Goal: Book appointment/travel/reservation

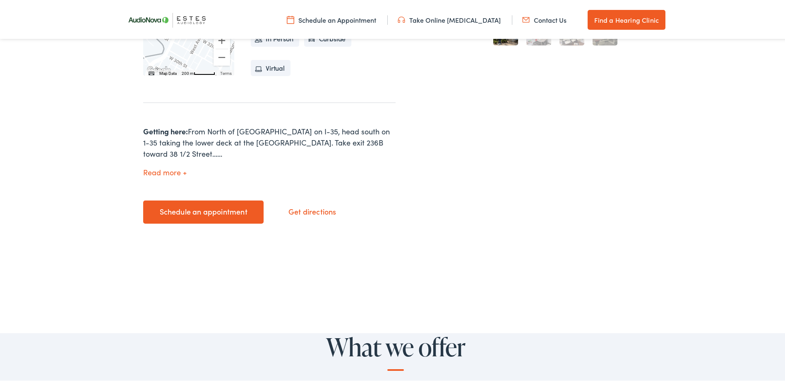
scroll to position [83, 0]
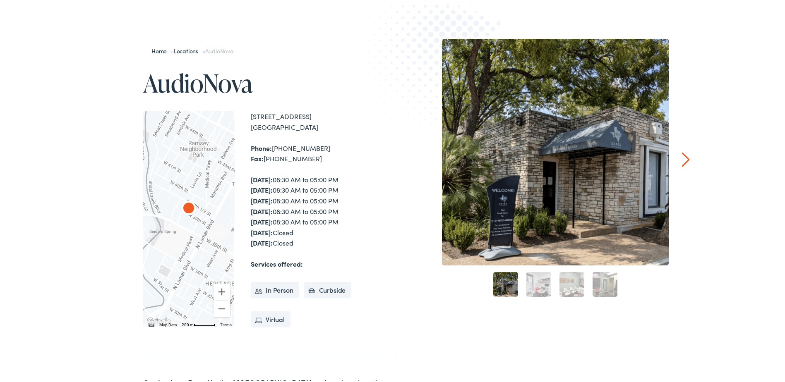
click at [529, 280] on link "2" at bounding box center [538, 283] width 25 height 25
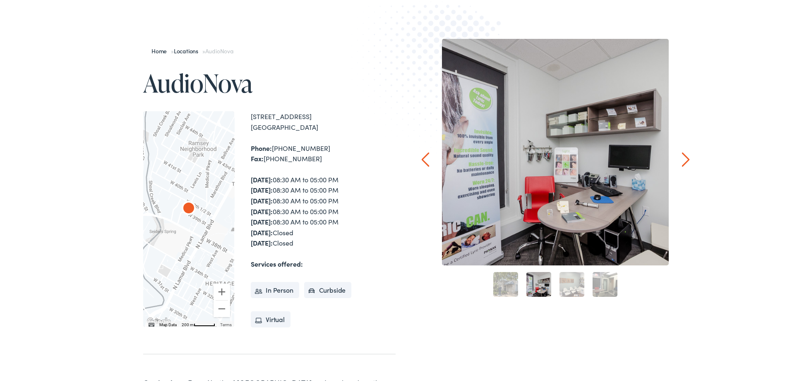
click at [565, 278] on link "3" at bounding box center [571, 283] width 25 height 25
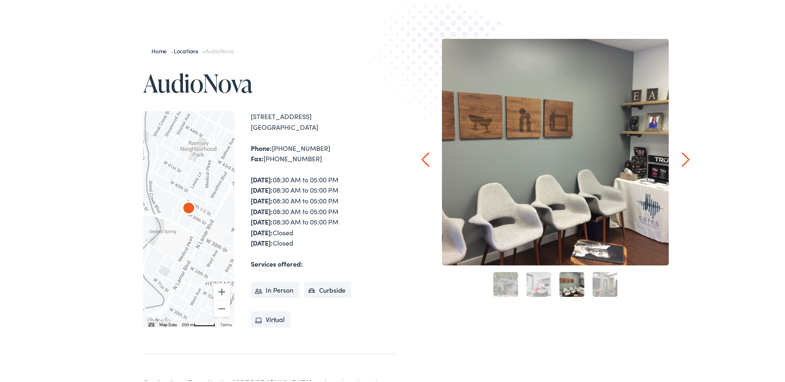
click at [597, 281] on link "4" at bounding box center [605, 283] width 25 height 25
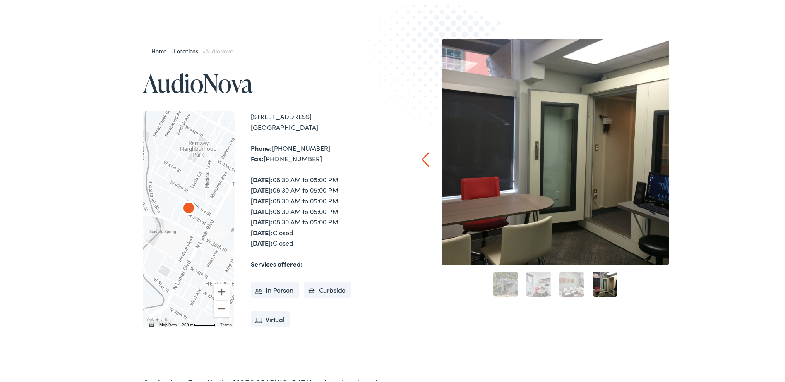
click at [540, 281] on link "2" at bounding box center [538, 283] width 25 height 25
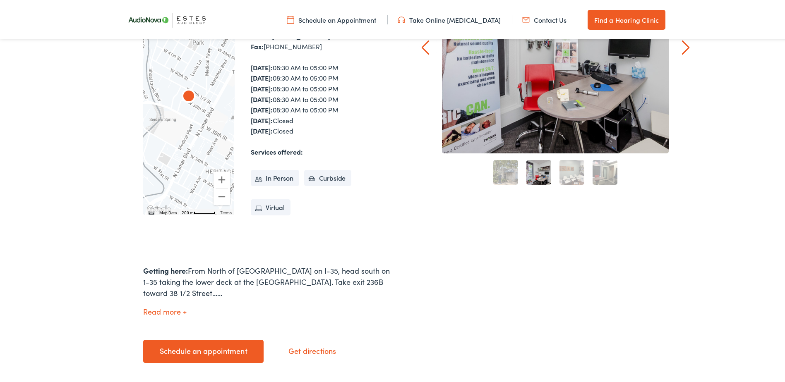
scroll to position [248, 0]
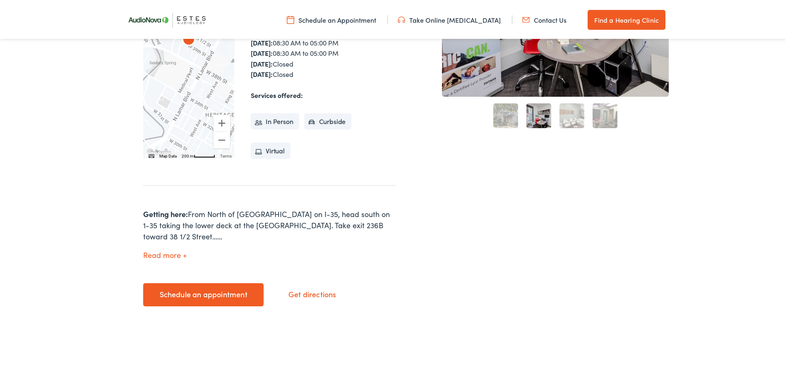
click at [228, 282] on link "Schedule an appointment" at bounding box center [203, 293] width 120 height 23
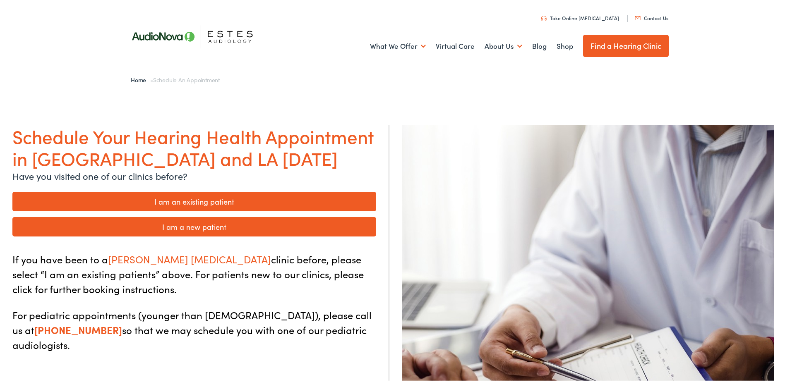
click at [227, 230] on link "I am a new patient" at bounding box center [194, 225] width 364 height 19
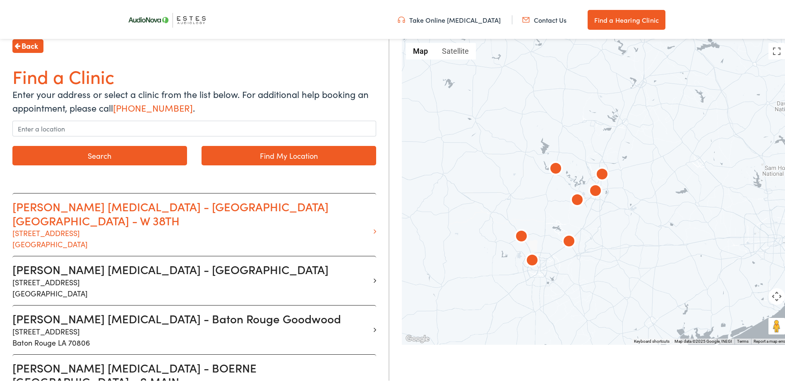
scroll to position [166, 0]
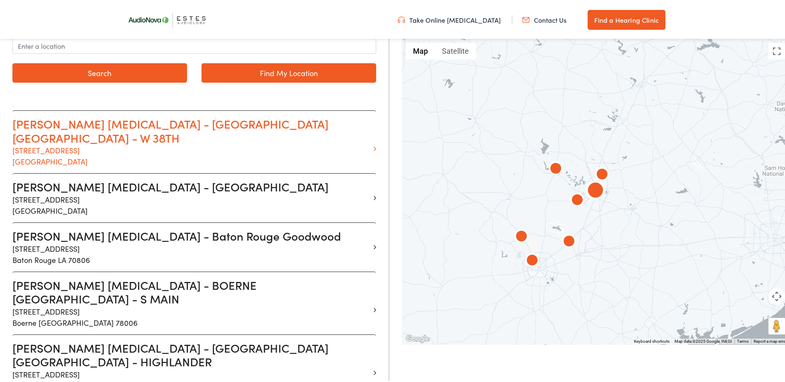
click at [144, 143] on p "[STREET_ADDRESS]" at bounding box center [191, 154] width 358 height 22
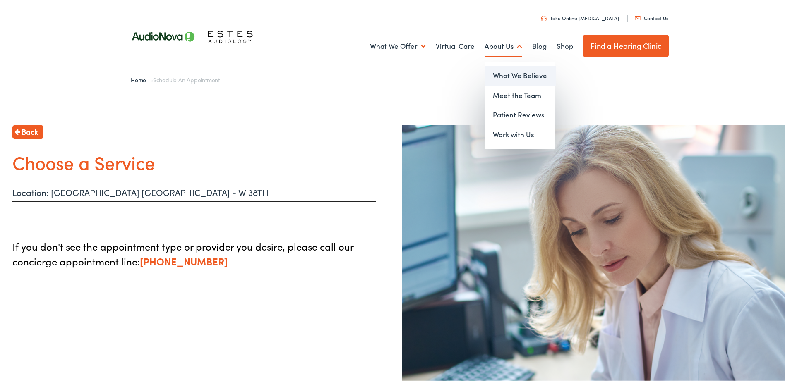
click at [513, 69] on link "What We Believe" at bounding box center [520, 74] width 71 height 20
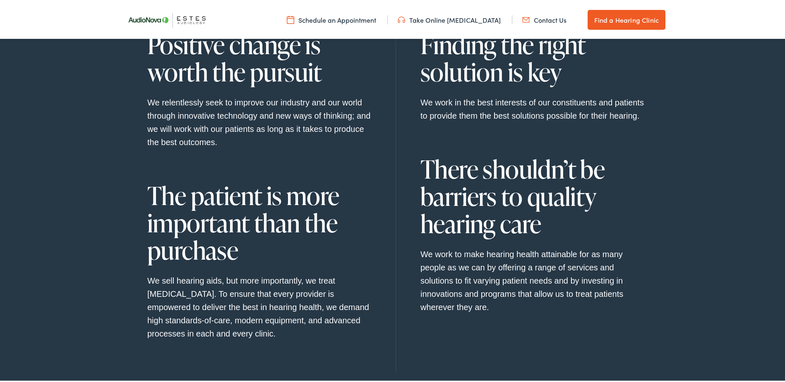
scroll to position [703, 0]
